Goal: Information Seeking & Learning: Learn about a topic

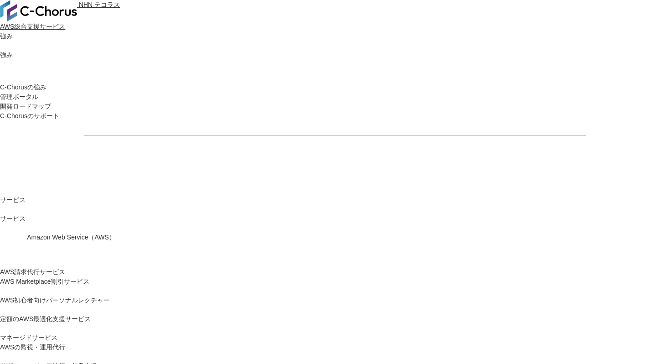
click at [66, 21] on img at bounding box center [38, 11] width 77 height 22
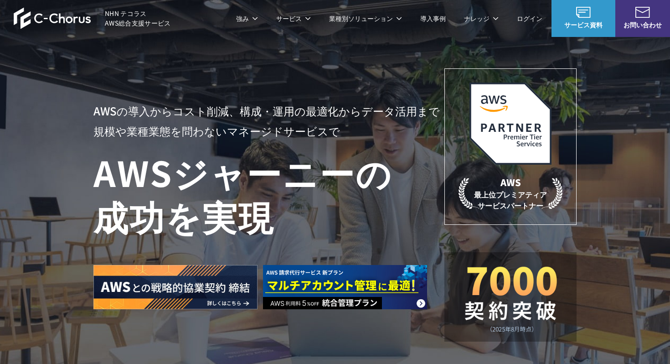
click at [151, 57] on link "C-Chorusの強み" at bounding box center [130, 54] width 47 height 9
